Goal: Information Seeking & Learning: Learn about a topic

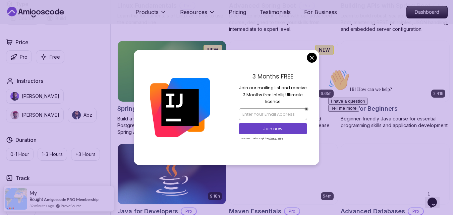
scroll to position [272, 0]
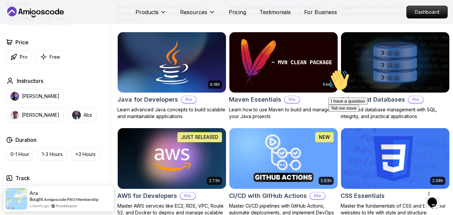
scroll to position [384, 0]
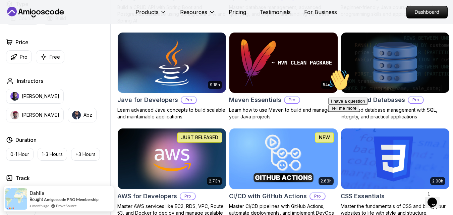
click at [178, 79] on img at bounding box center [172, 63] width 114 height 64
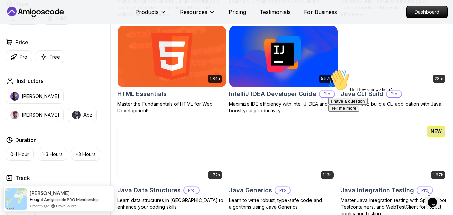
scroll to position [801, 0]
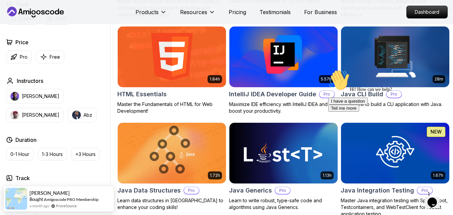
click at [287, 85] on img at bounding box center [283, 57] width 114 height 64
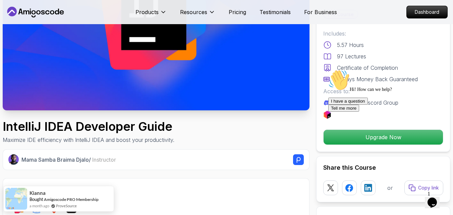
scroll to position [103, 0]
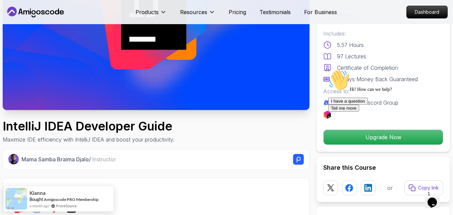
click at [304, 141] on div "IntelliJ IDEA Developer Guide Maximize IDE efficiency with IntelliJ IDEA and bo…" at bounding box center [156, 131] width 307 height 24
click at [328, 69] on icon "Chat attention grabber" at bounding box center [328, 69] width 0 height 0
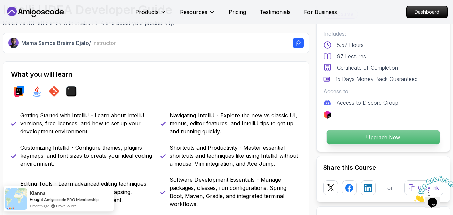
scroll to position [220, 0]
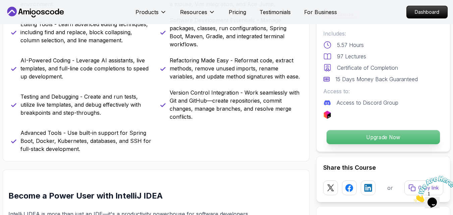
click at [377, 139] on p "Upgrade Now" at bounding box center [382, 137] width 113 height 14
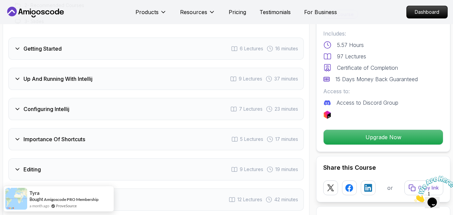
scroll to position [1054, 0]
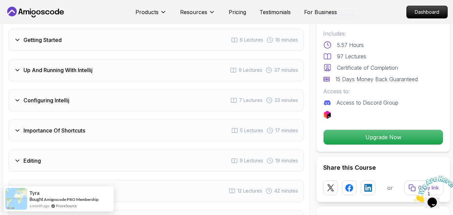
click at [96, 89] on div "Configuring Intellij 7 Lectures 23 minutes" at bounding box center [155, 100] width 295 height 22
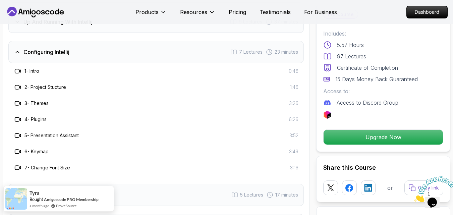
click at [85, 41] on div "Configuring Intellij 7 Lectures 23 minutes" at bounding box center [155, 52] width 295 height 22
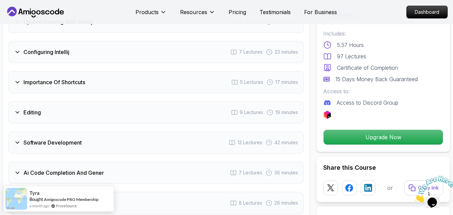
click at [71, 101] on div "Editing 9 Lectures 19 minutes" at bounding box center [155, 112] width 295 height 22
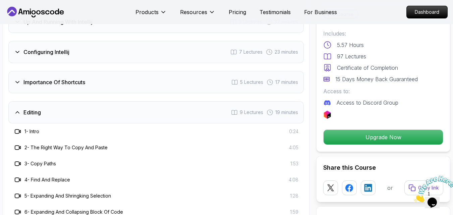
click at [71, 101] on div "Editing 9 Lectures 19 minutes" at bounding box center [155, 112] width 295 height 22
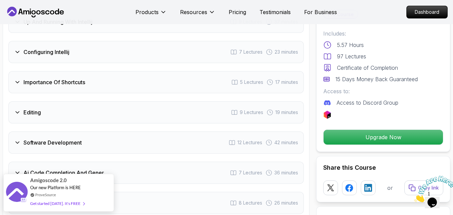
click at [82, 138] on h3 "Software Development" at bounding box center [52, 142] width 58 height 8
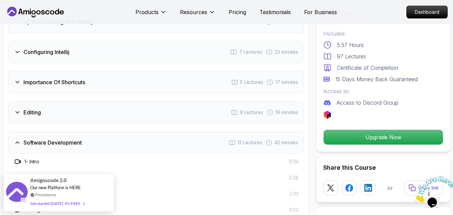
click at [82, 138] on h3 "Software Development" at bounding box center [52, 142] width 58 height 8
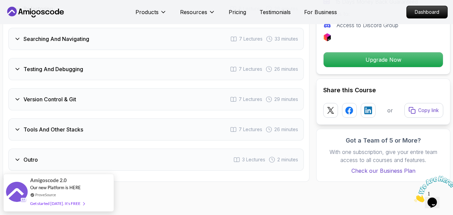
scroll to position [1249, 0]
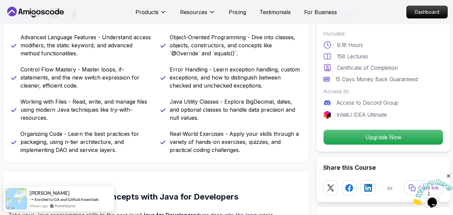
scroll to position [297, 0]
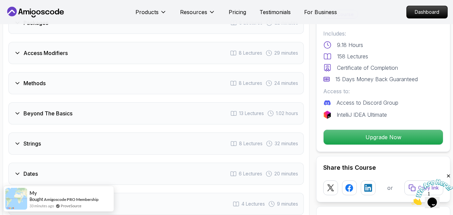
scroll to position [1022, 0]
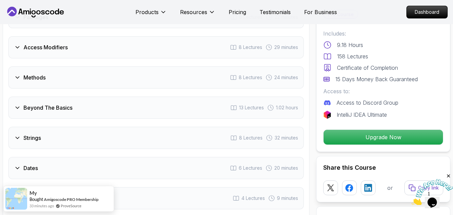
click at [132, 104] on div "Beyond The Basics 13 Lectures 1.02 hours" at bounding box center [155, 107] width 295 height 22
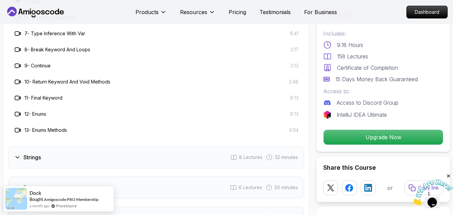
scroll to position [1180, 0]
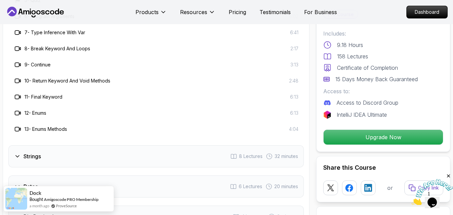
click at [108, 109] on div "12 - Enums 6:13" at bounding box center [156, 113] width 284 height 8
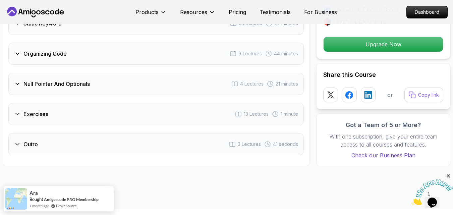
scroll to position [1524, 0]
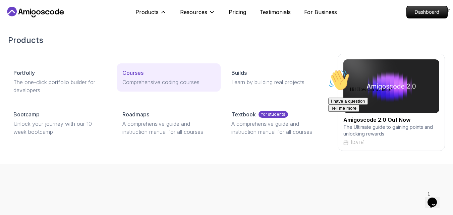
click at [138, 86] on link "Courses Comprehensive coding courses" at bounding box center [169, 77] width 104 height 28
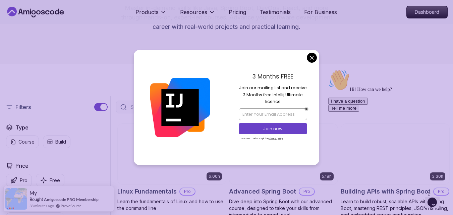
scroll to position [89, 0]
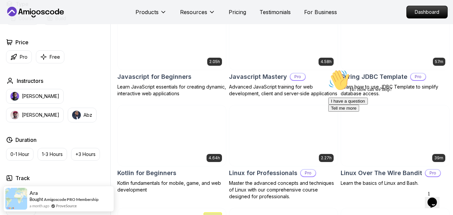
scroll to position [1232, 0]
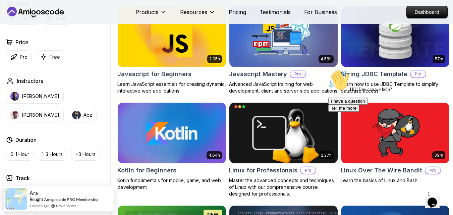
click at [328, 69] on icon "Chat attention grabber" at bounding box center [328, 69] width 0 height 0
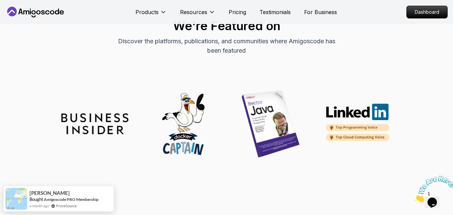
scroll to position [1910, 0]
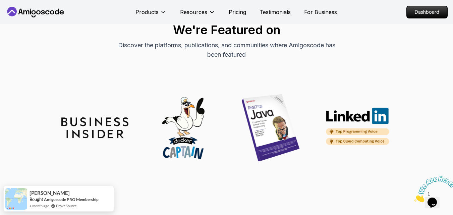
drag, startPoint x: 403, startPoint y: 77, endPoint x: 419, endPoint y: 85, distance: 17.8
click at [419, 85] on div "We're Featured on Discover the platforms, publications, and communities where A…" at bounding box center [226, 88] width 446 height 146
click at [452, 114] on div "We're Featured on Discover the platforms, publications, and communities where A…" at bounding box center [226, 88] width 453 height 210
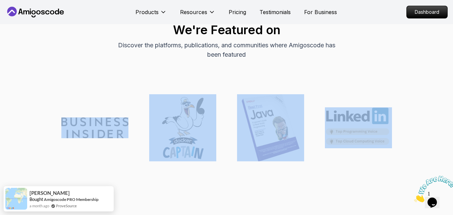
click at [452, 114] on div "We're Featured on Discover the platforms, publications, and communities where A…" at bounding box center [226, 88] width 453 height 210
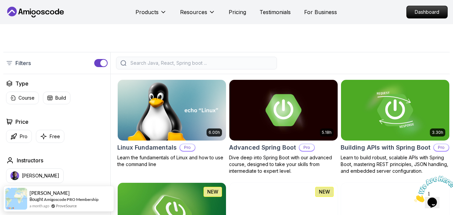
scroll to position [132, 0]
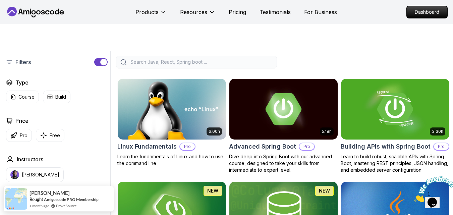
click at [150, 65] on input "search" at bounding box center [200, 62] width 143 height 7
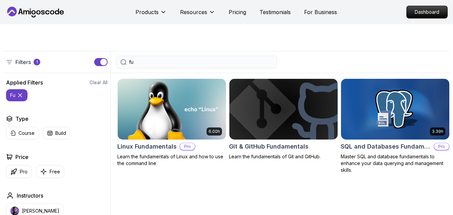
type input "f"
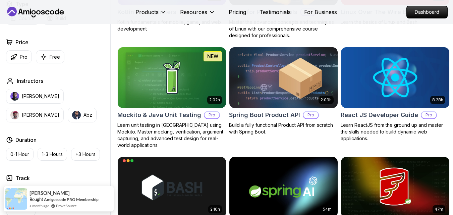
scroll to position [1390, 0]
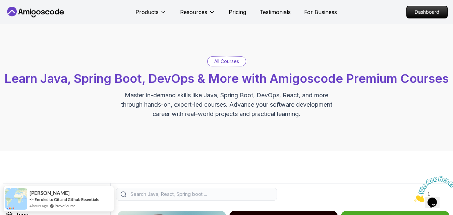
click at [225, 63] on p "All Courses" at bounding box center [226, 61] width 25 height 7
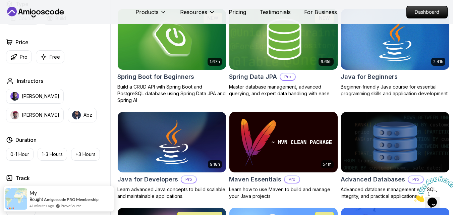
scroll to position [322, 0]
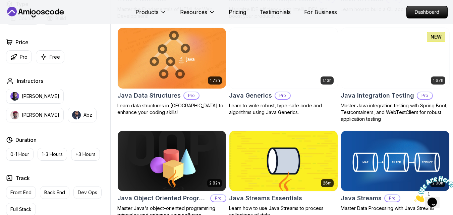
scroll to position [896, 0]
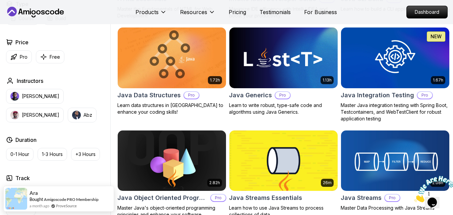
click at [379, 83] on img at bounding box center [395, 58] width 114 height 64
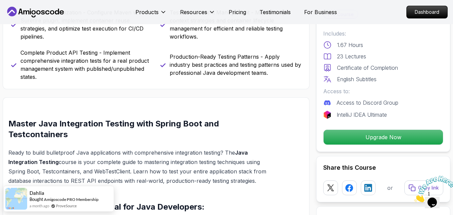
scroll to position [402, 0]
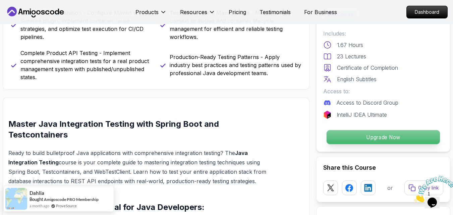
click at [374, 138] on p "Upgrade Now" at bounding box center [382, 137] width 113 height 14
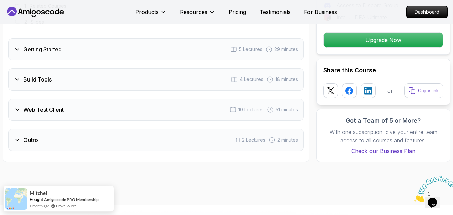
scroll to position [1228, 0]
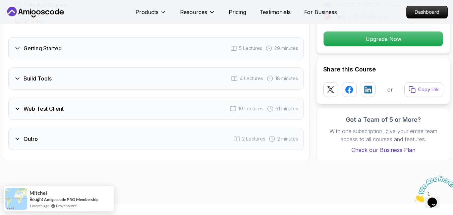
click at [144, 100] on div "Web Test Client 10 Lectures 51 minutes" at bounding box center [155, 108] width 295 height 22
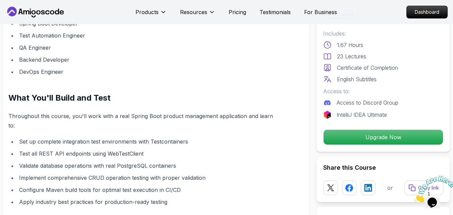
scroll to position [867, 0]
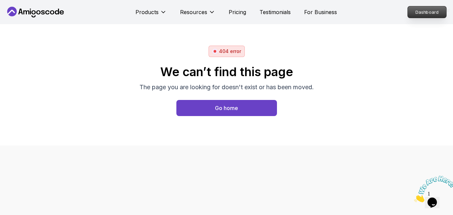
click at [426, 11] on p "Dashboard" at bounding box center [426, 11] width 39 height 11
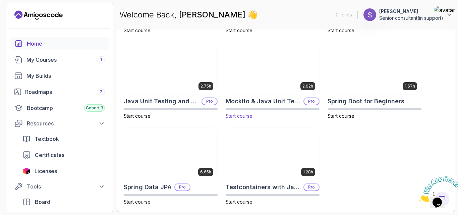
scroll to position [286, 0]
